Goal: Navigation & Orientation: Find specific page/section

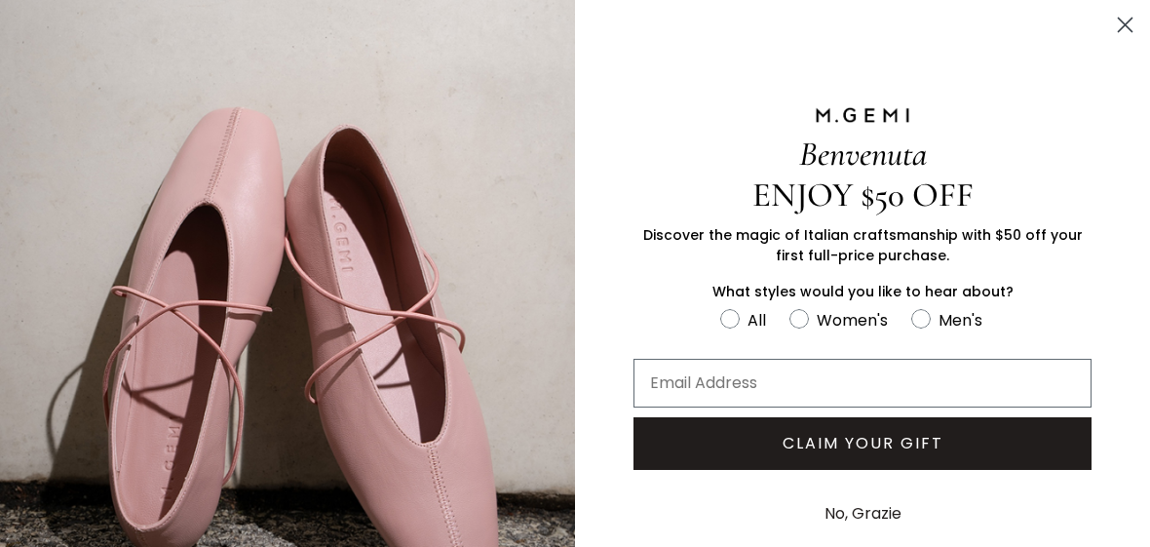
click at [926, 329] on circle "FULLSCREEN Form" at bounding box center [921, 319] width 19 height 19
click at [721, 307] on input "Men's" at bounding box center [720, 306] width 1 height 1
radio input "true"
click at [846, 519] on button "No, Grazie" at bounding box center [863, 513] width 97 height 49
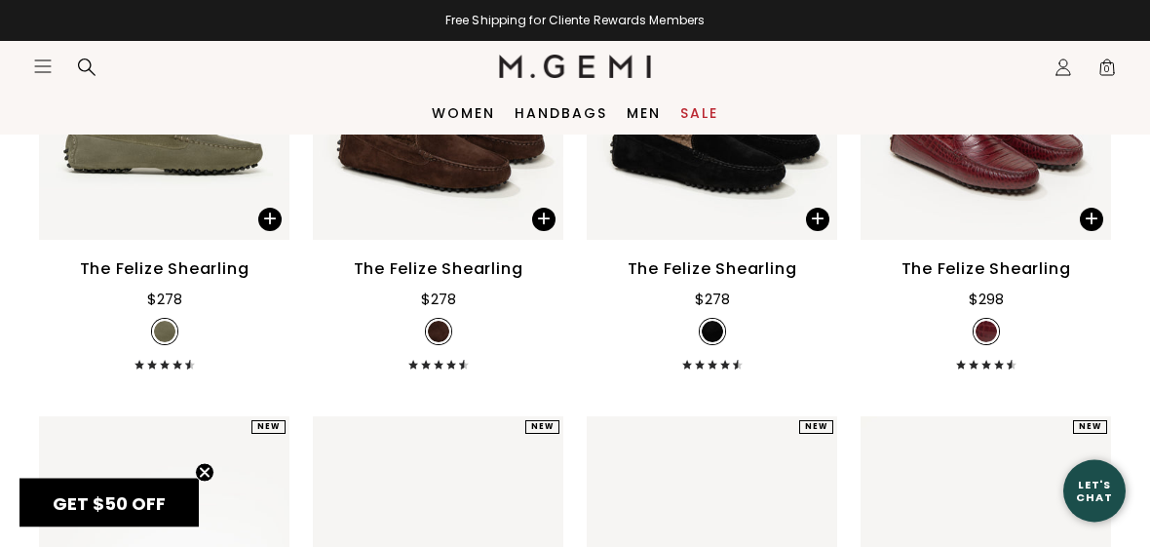
scroll to position [480, 0]
click at [638, 112] on link "Men" at bounding box center [644, 113] width 34 height 16
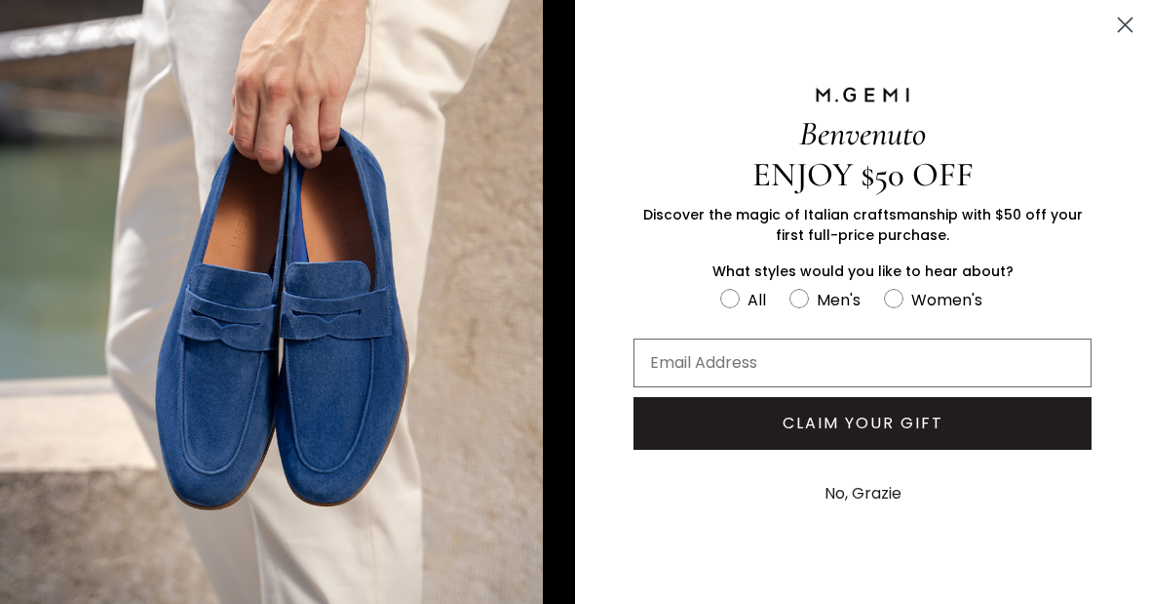
click at [870, 492] on button "No, Grazie" at bounding box center [863, 493] width 97 height 49
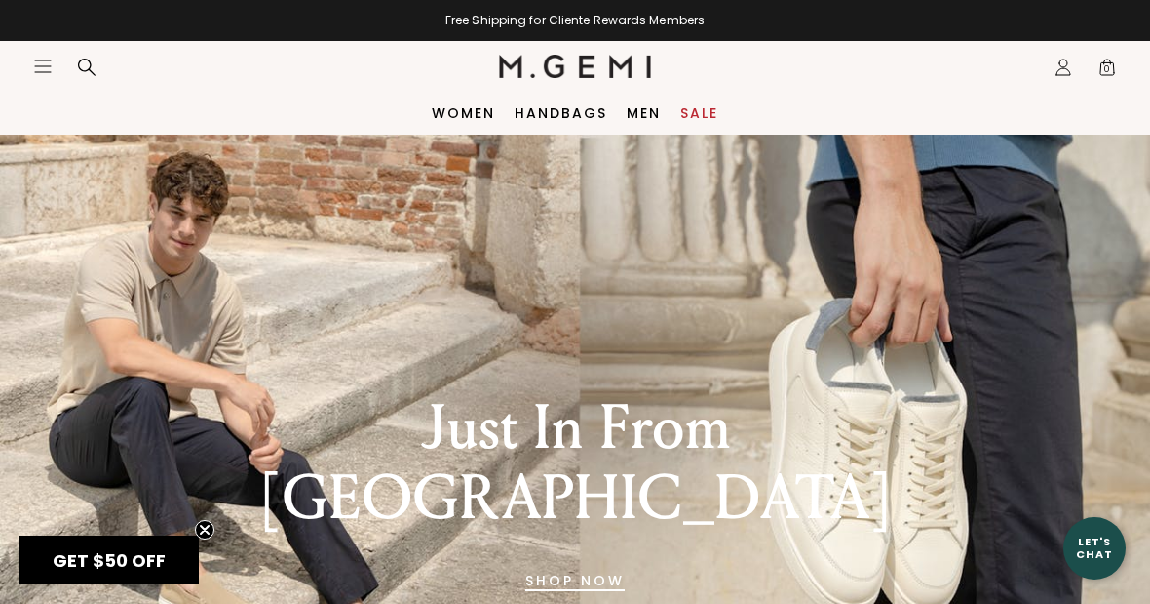
click at [593, 546] on link "SHOP NOW" at bounding box center [575, 580] width 99 height 47
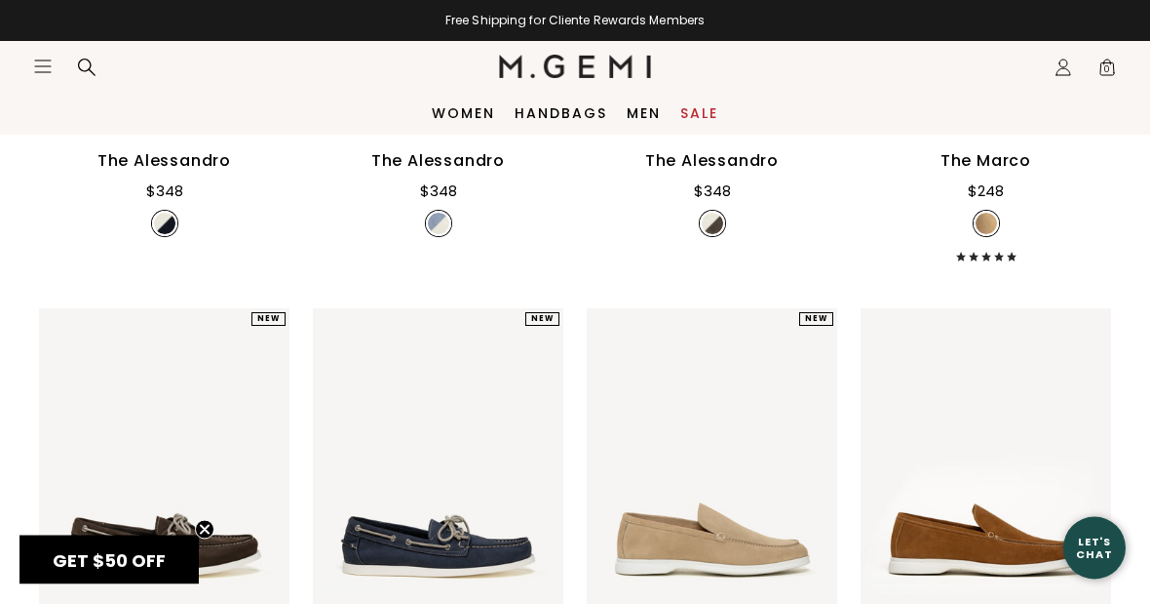
scroll to position [567, 0]
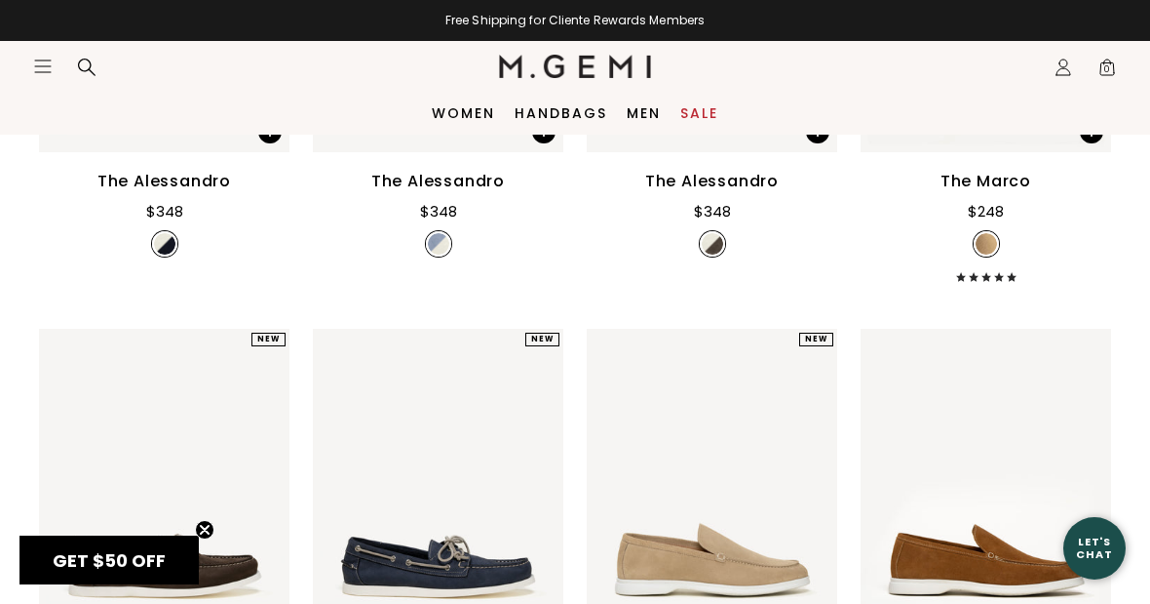
click at [696, 108] on link "Sale" at bounding box center [700, 113] width 38 height 16
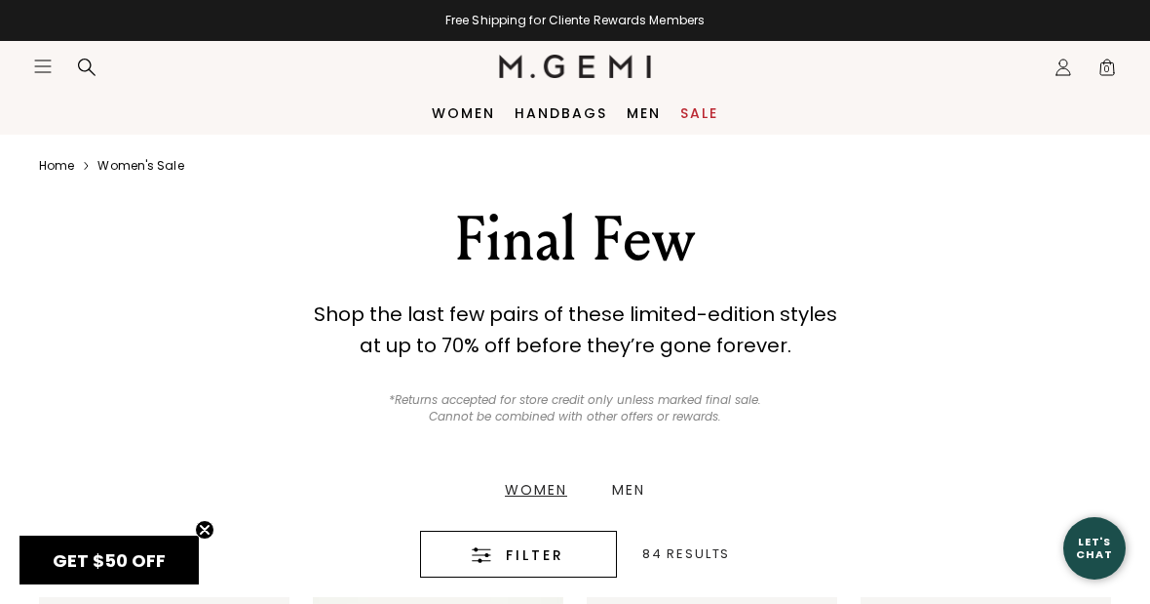
click at [636, 473] on div "Women Men" at bounding box center [575, 489] width 185 height 82
click at [628, 493] on div "Men" at bounding box center [628, 490] width 33 height 14
